Goal: Transaction & Acquisition: Purchase product/service

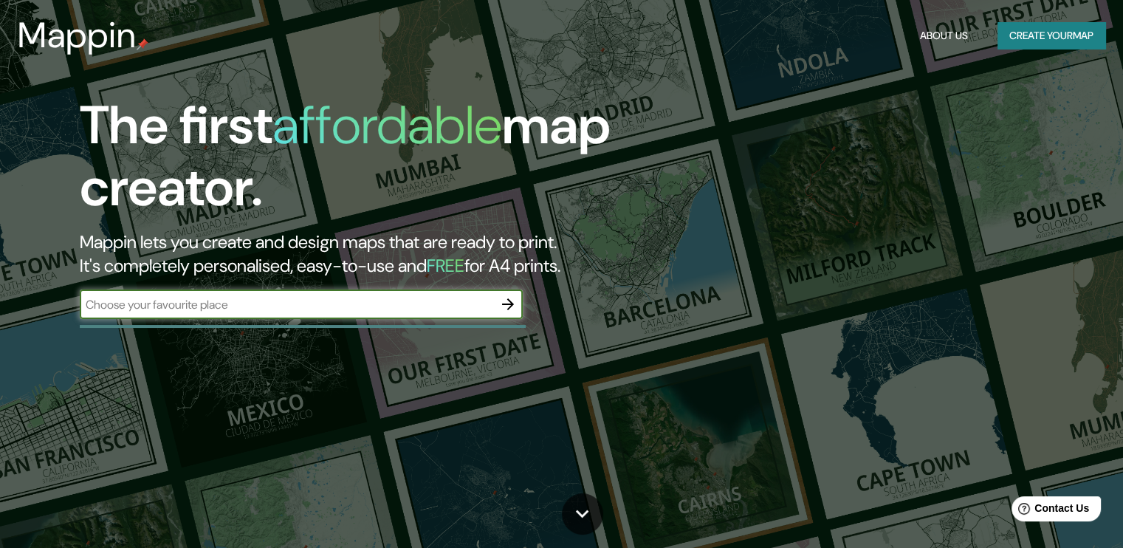
click at [448, 314] on div "​" at bounding box center [301, 304] width 443 height 30
type input "Valdivia [GEOGRAPHIC_DATA]"
click at [511, 304] on icon "button" at bounding box center [508, 304] width 12 height 12
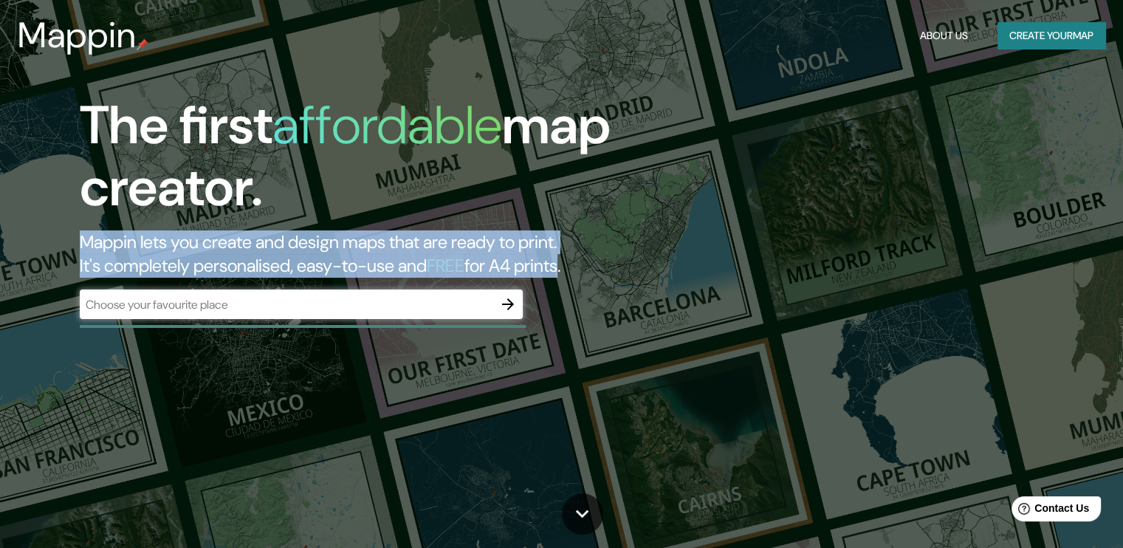
drag, startPoint x: 81, startPoint y: 243, endPoint x: 594, endPoint y: 268, distance: 513.1
click at [594, 268] on h2 "Mappin lets you create and design maps that are ready to print. It's completely…" at bounding box center [361, 253] width 562 height 47
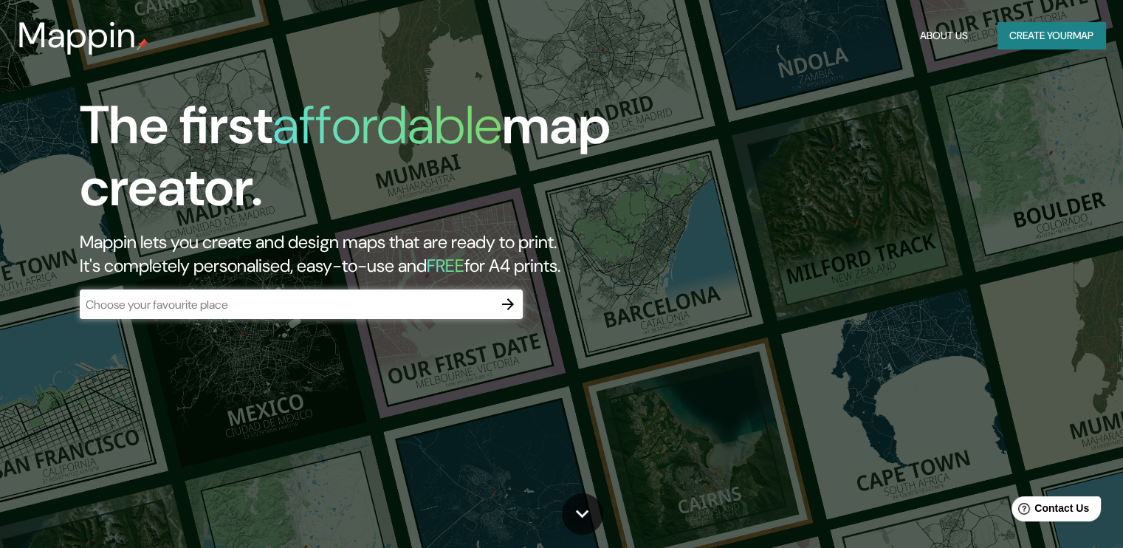
drag, startPoint x: 594, startPoint y: 268, endPoint x: 450, endPoint y: 309, distance: 149.1
click at [450, 309] on input "text" at bounding box center [287, 304] width 414 height 17
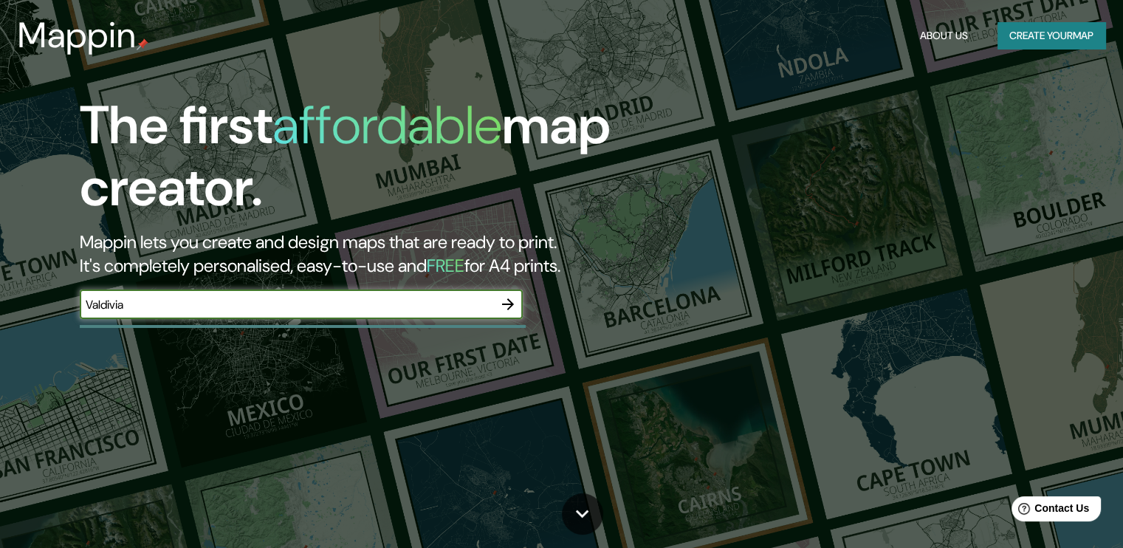
type input "Valdivia"
click at [506, 303] on icon "button" at bounding box center [508, 304] width 18 height 18
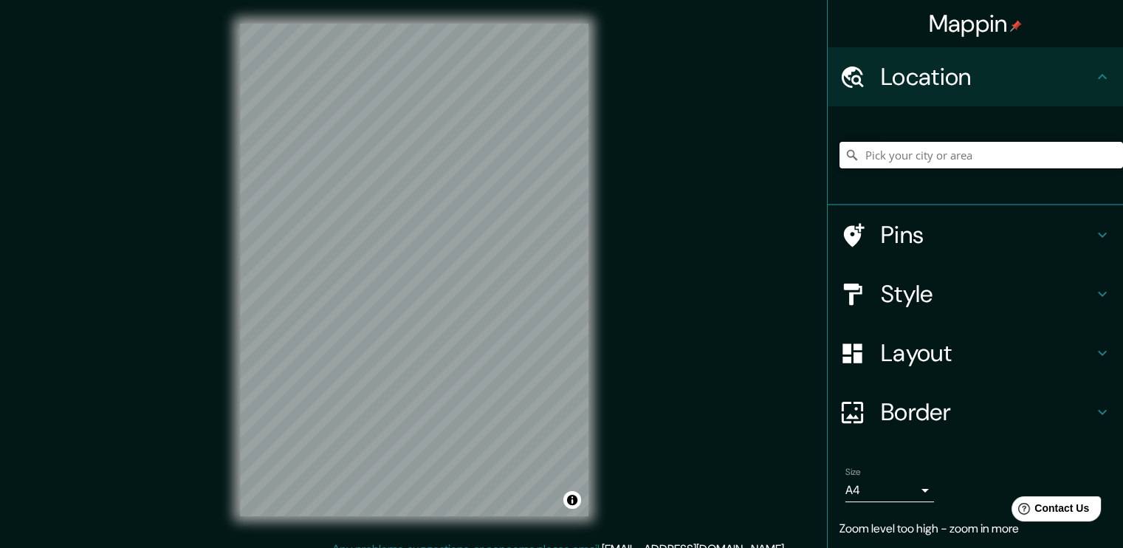
click at [903, 157] on input "Pick your city or area" at bounding box center [982, 155] width 284 height 27
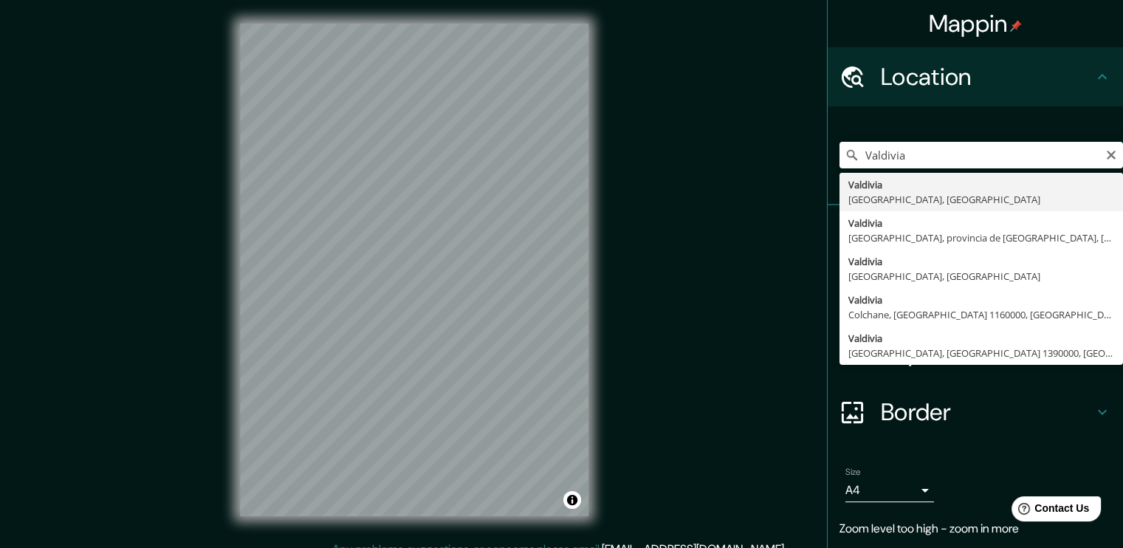
type input "Valdivia, [GEOGRAPHIC_DATA], [GEOGRAPHIC_DATA]"
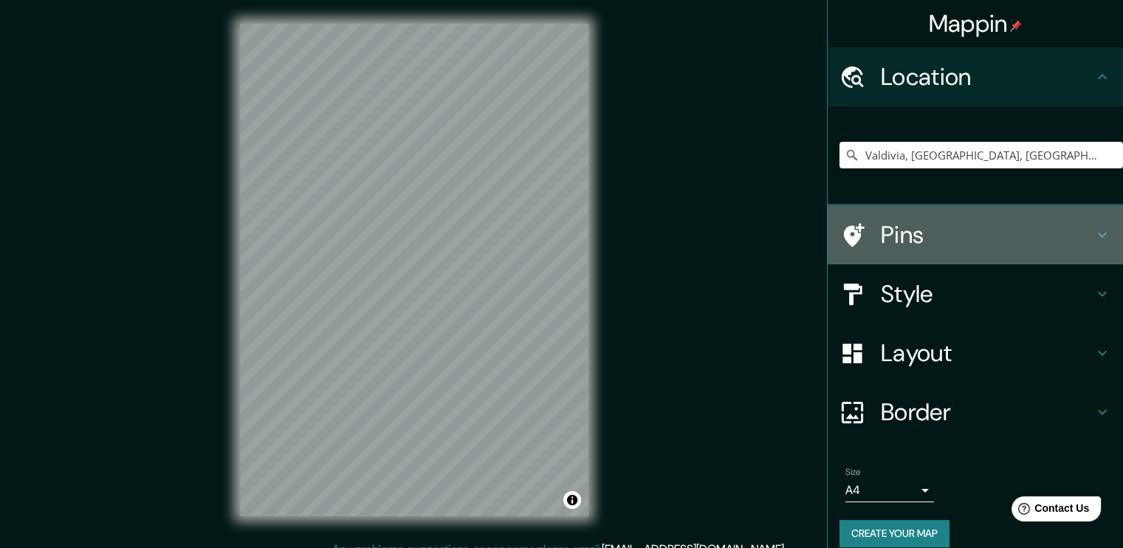
click at [1007, 230] on h4 "Pins" at bounding box center [987, 235] width 213 height 30
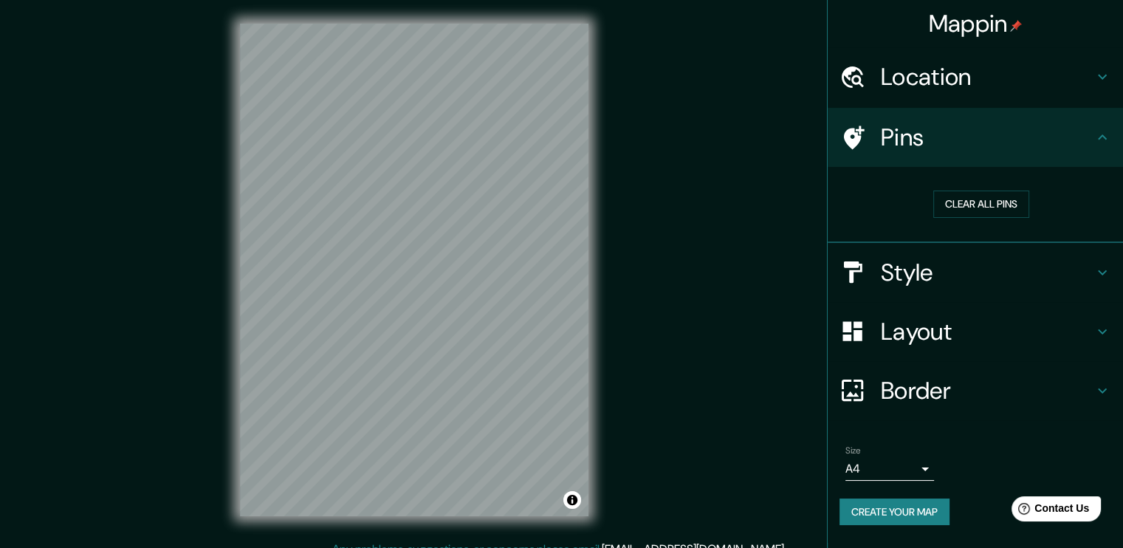
click at [1031, 148] on h4 "Pins" at bounding box center [987, 138] width 213 height 30
click at [951, 275] on h4 "Style" at bounding box center [987, 273] width 213 height 30
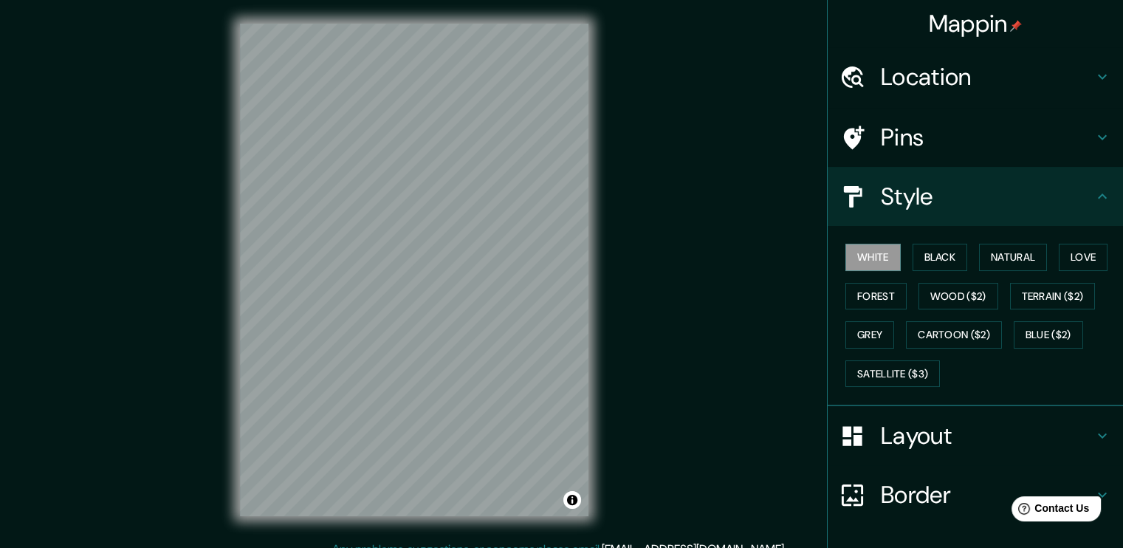
click at [933, 202] on h4 "Style" at bounding box center [987, 197] width 213 height 30
click at [950, 425] on h4 "Layout" at bounding box center [987, 436] width 213 height 30
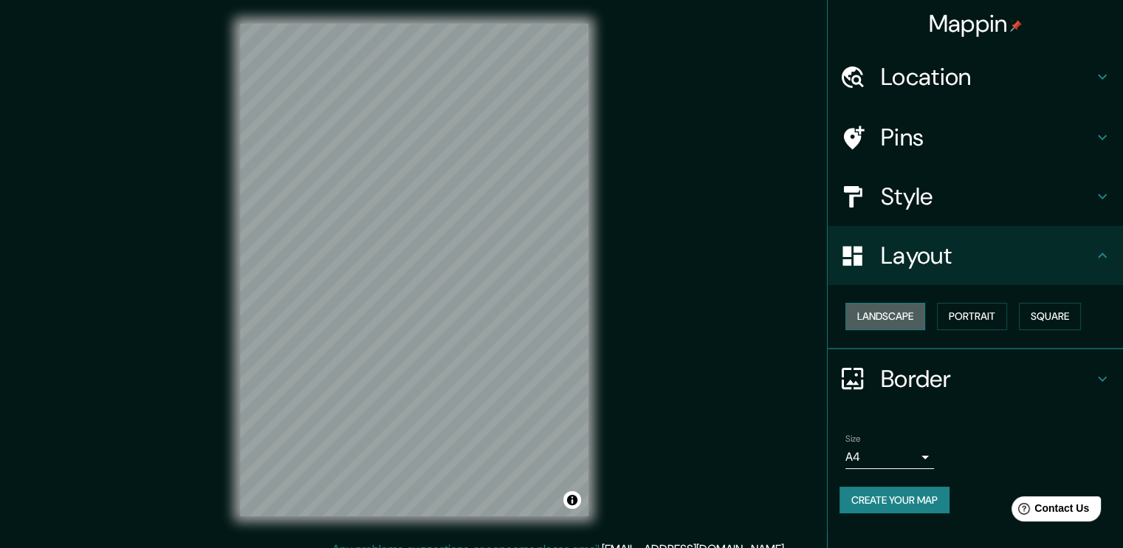
click at [901, 308] on button "Landscape" at bounding box center [886, 316] width 80 height 27
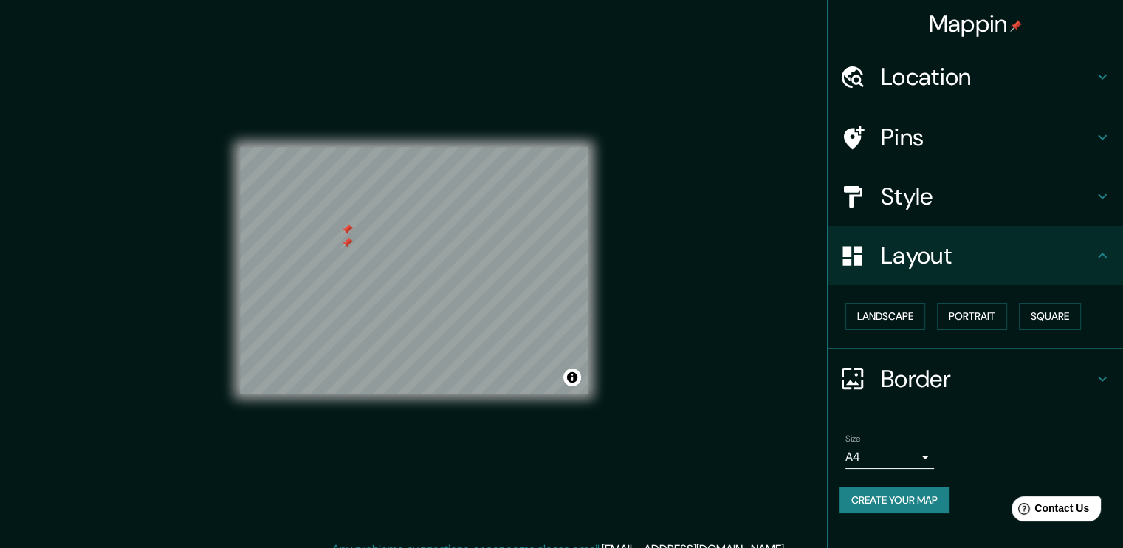
drag, startPoint x: 944, startPoint y: 143, endPoint x: 934, endPoint y: 144, distance: 9.7
click at [942, 142] on h4 "Pins" at bounding box center [987, 138] width 213 height 30
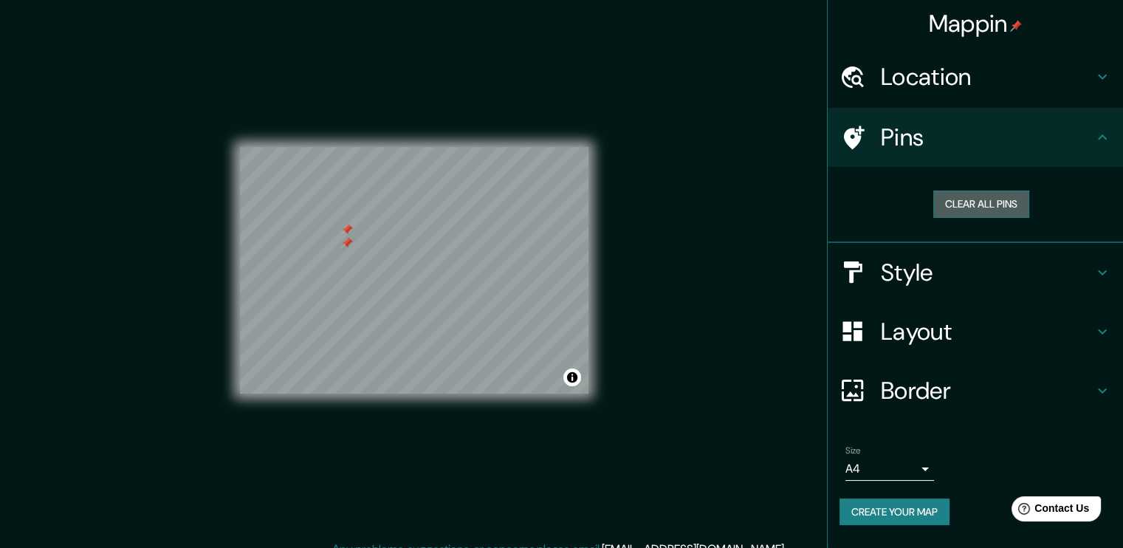
click at [945, 203] on button "Clear all pins" at bounding box center [981, 204] width 96 height 27
click at [951, 150] on h4 "Pins" at bounding box center [987, 138] width 213 height 30
